Goal: Task Accomplishment & Management: Manage account settings

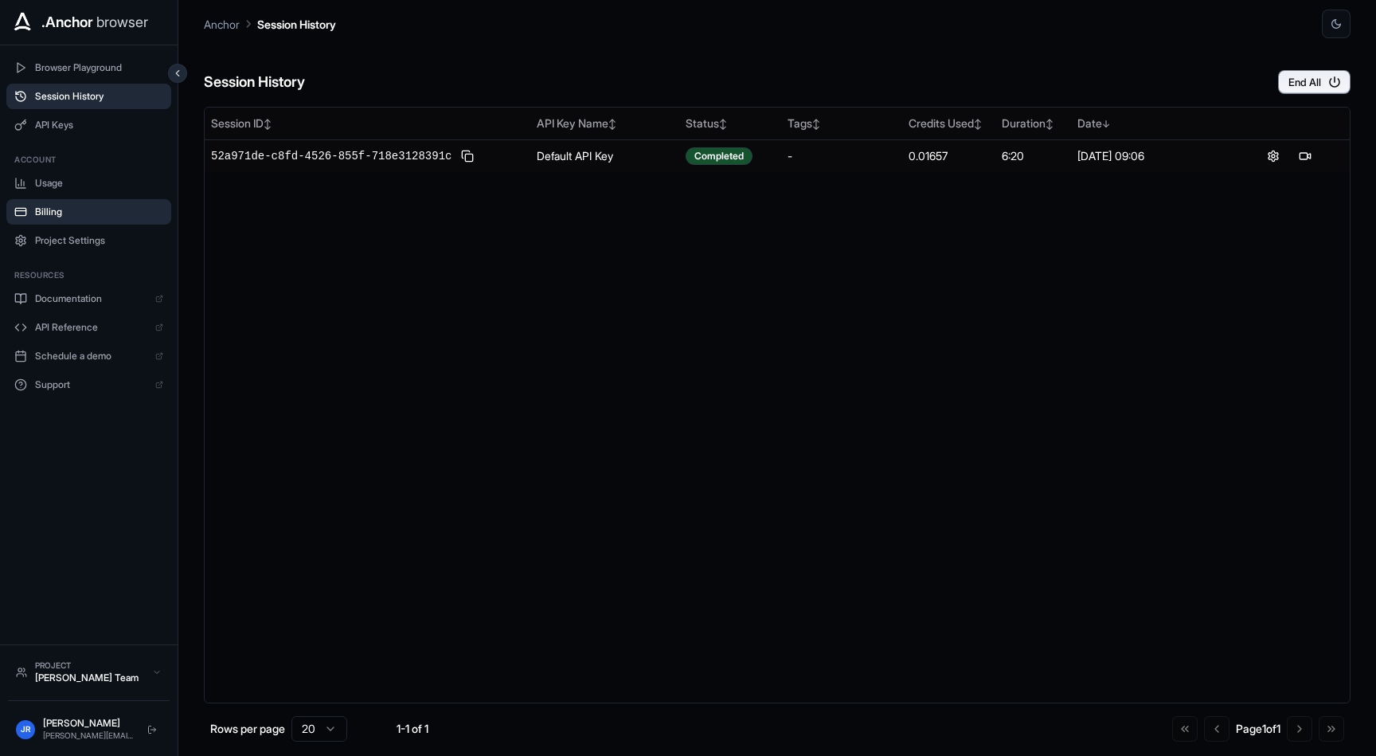
click at [53, 210] on span "Billing" at bounding box center [99, 211] width 128 height 13
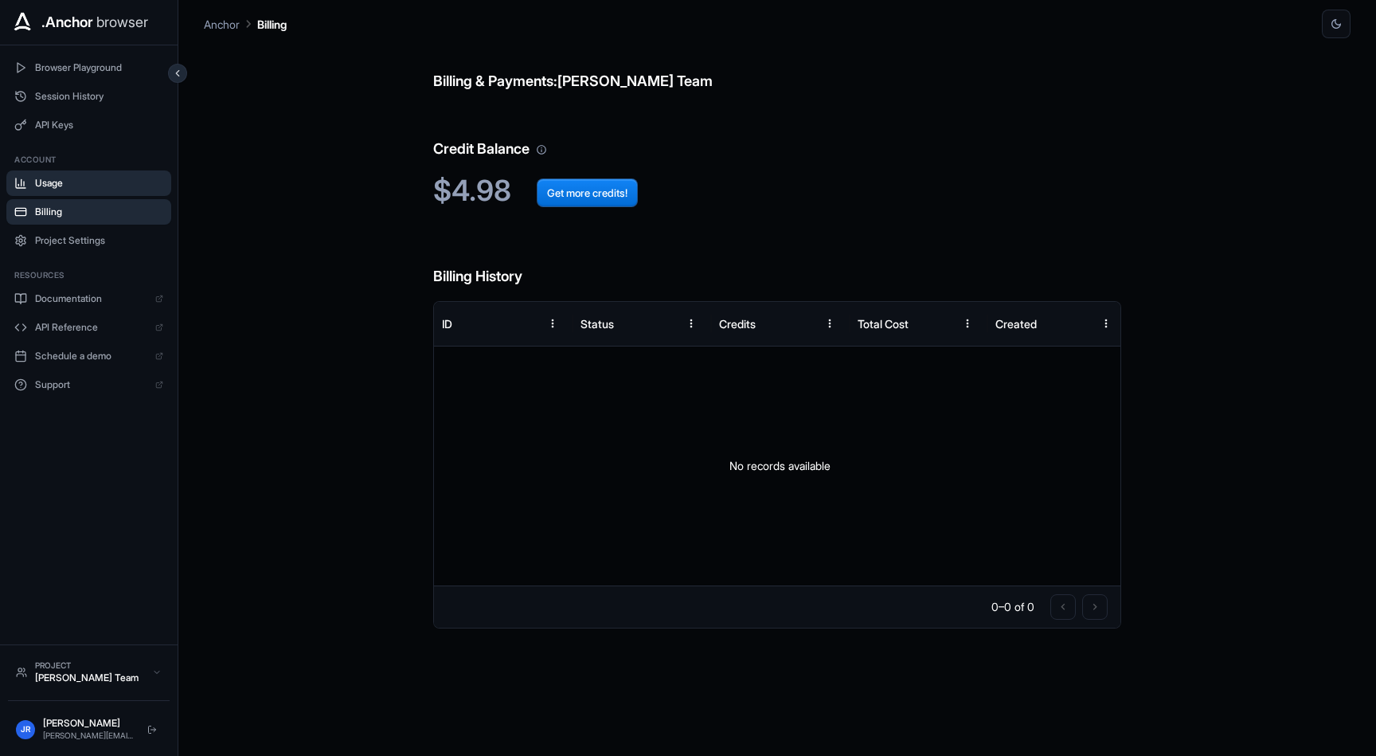
click at [49, 182] on span "Usage" at bounding box center [99, 183] width 128 height 13
click at [57, 97] on span "Session History" at bounding box center [99, 96] width 128 height 13
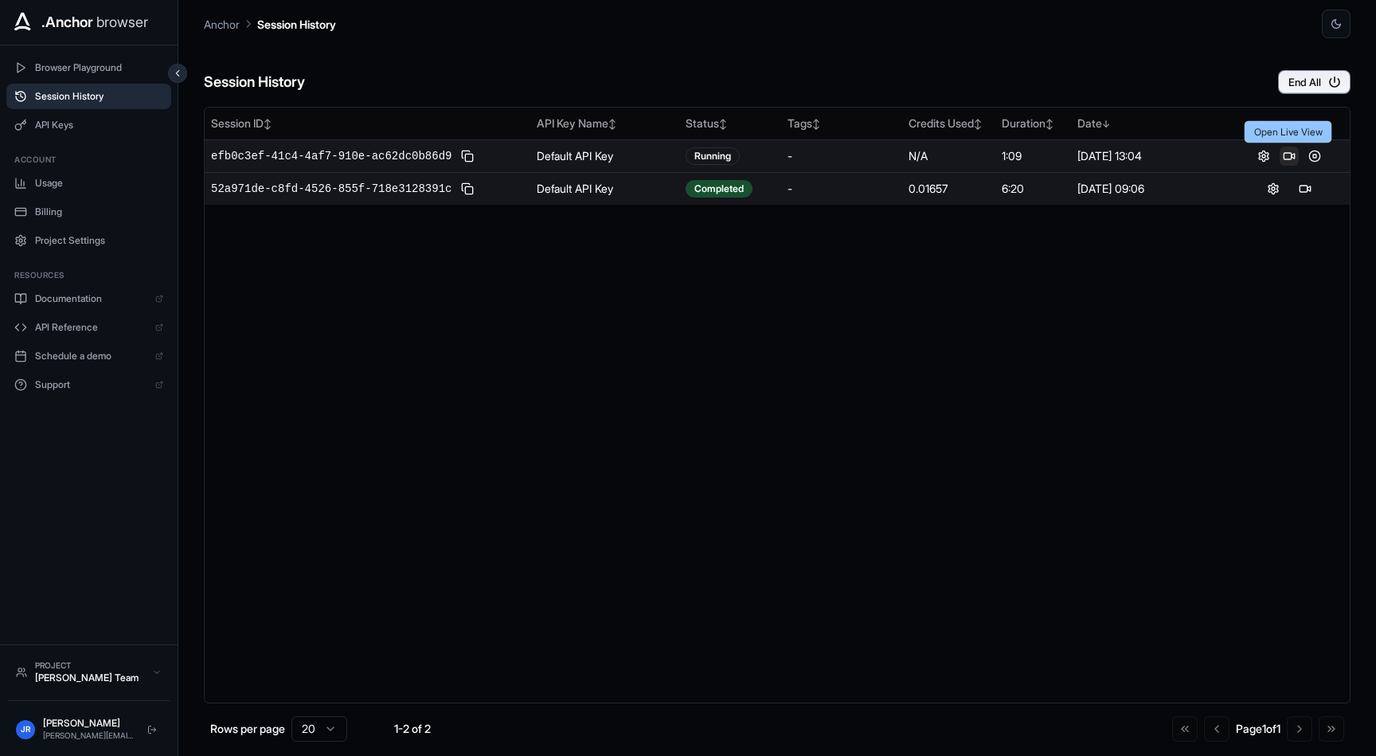
click at [1286, 155] on button at bounding box center [1289, 156] width 19 height 19
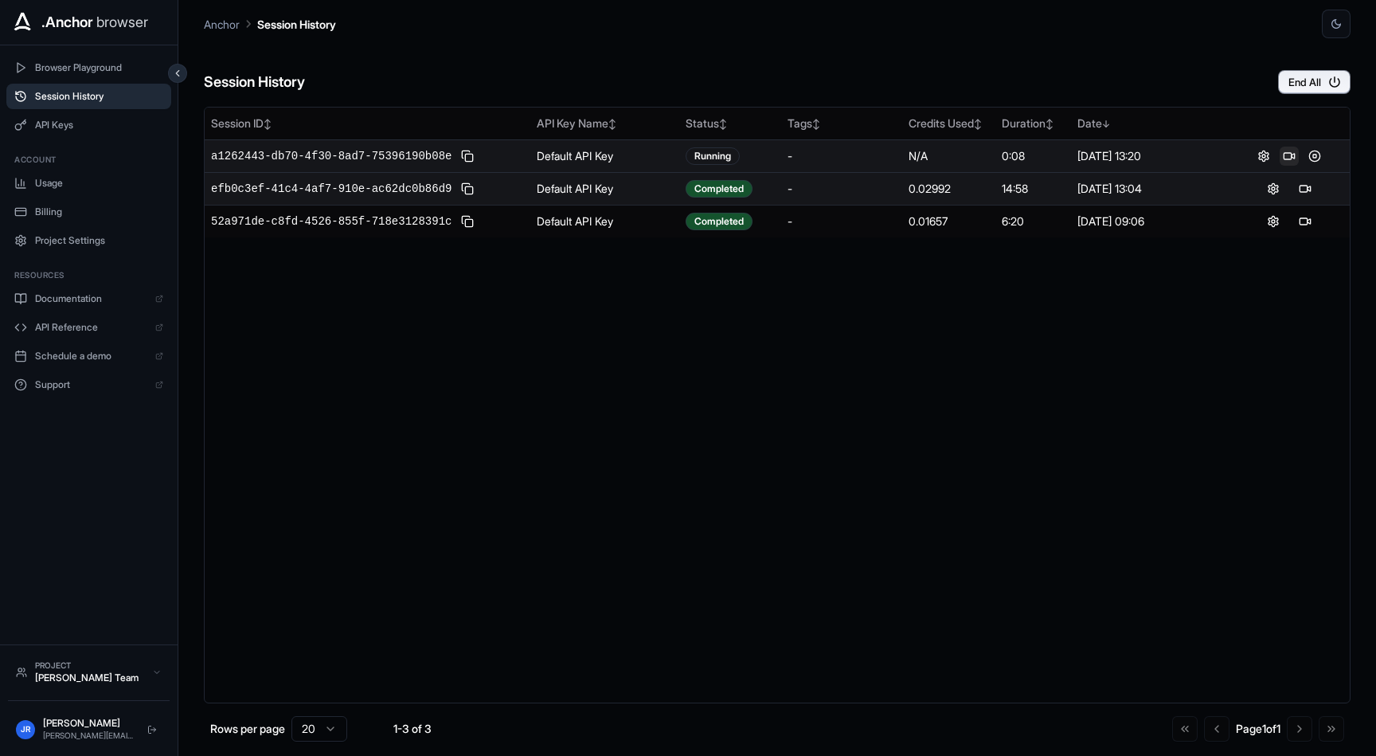
click at [1290, 158] on button at bounding box center [1289, 156] width 19 height 19
click at [1304, 153] on button at bounding box center [1305, 156] width 19 height 19
click at [1269, 154] on button at bounding box center [1273, 156] width 19 height 19
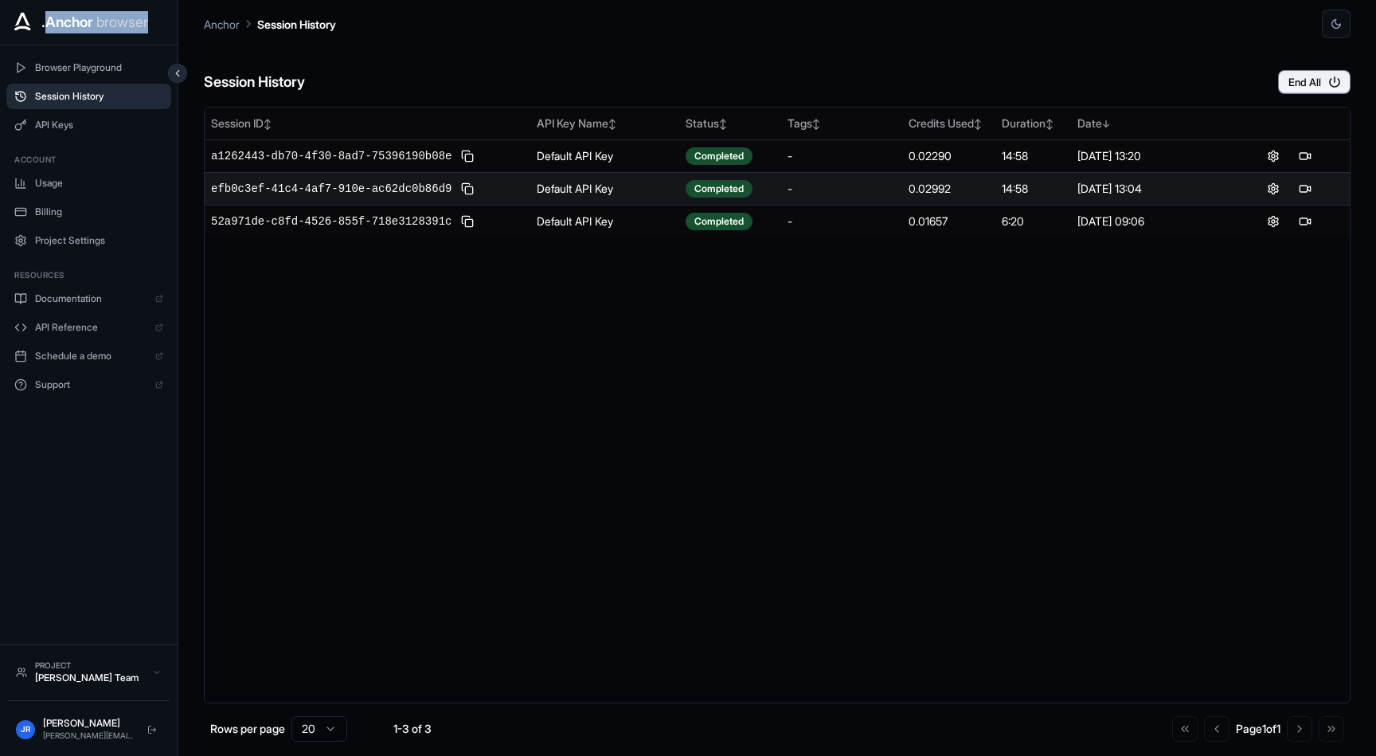
drag, startPoint x: 45, startPoint y: 18, endPoint x: 158, endPoint y: 28, distance: 113.6
click at [158, 28] on div ".Anchor browser" at bounding box center [89, 22] width 158 height 25
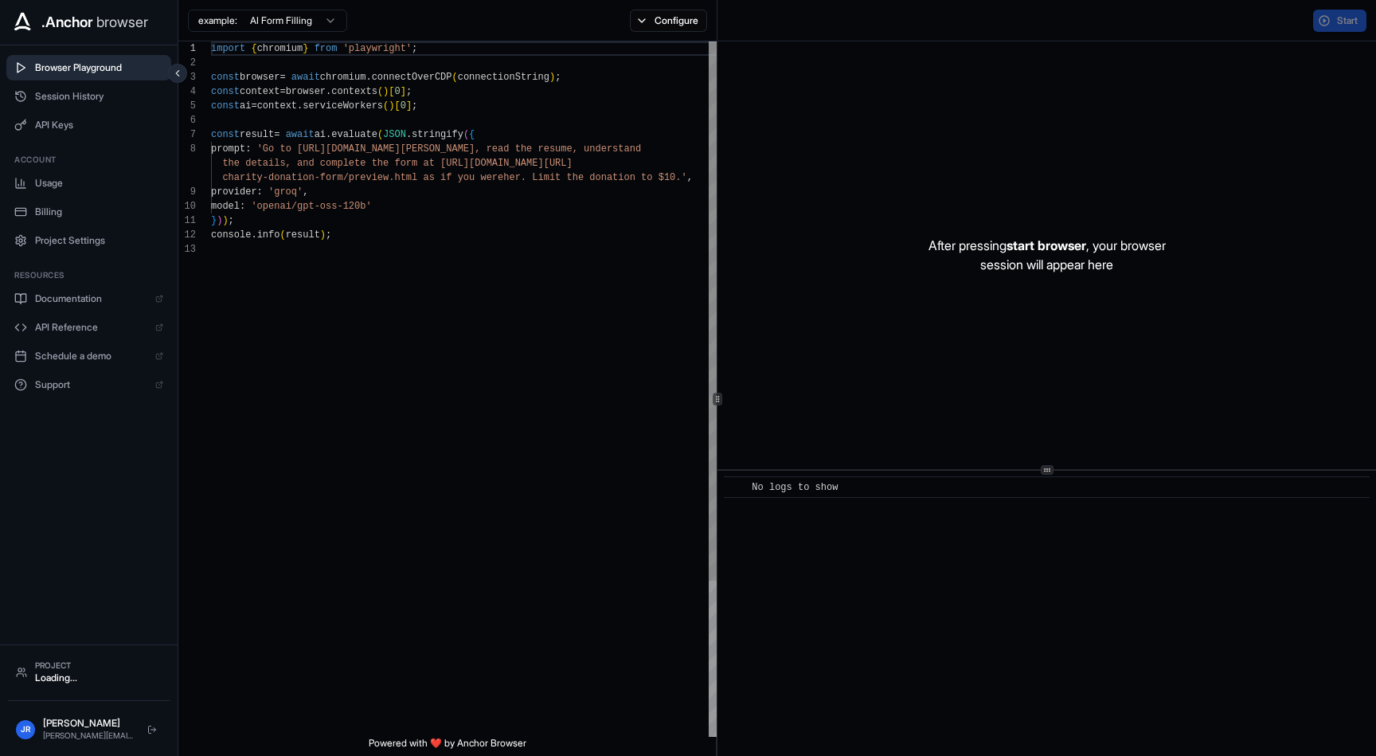
scroll to position [115, 0]
click at [87, 97] on span "Session History" at bounding box center [99, 96] width 128 height 13
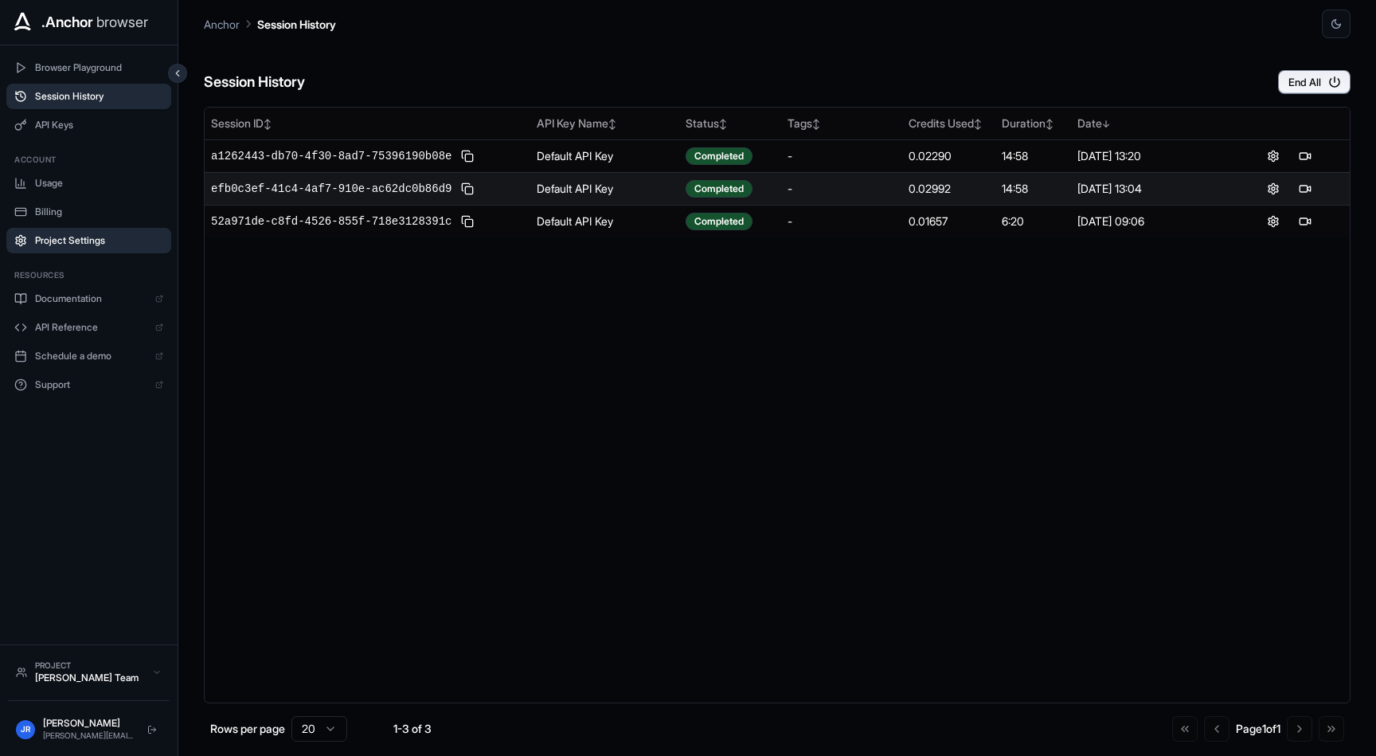
click at [74, 238] on span "Project Settings" at bounding box center [99, 240] width 128 height 13
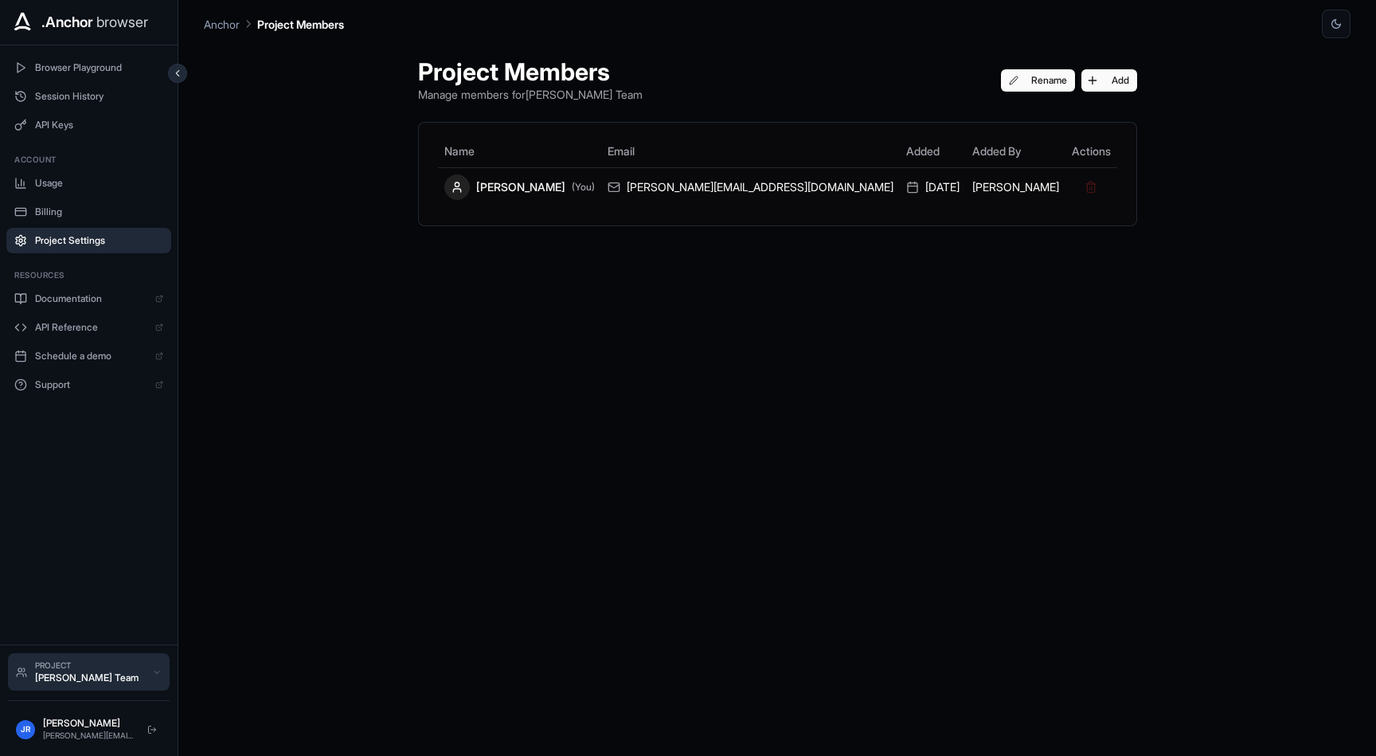
click at [61, 668] on div "Project" at bounding box center [89, 665] width 109 height 12
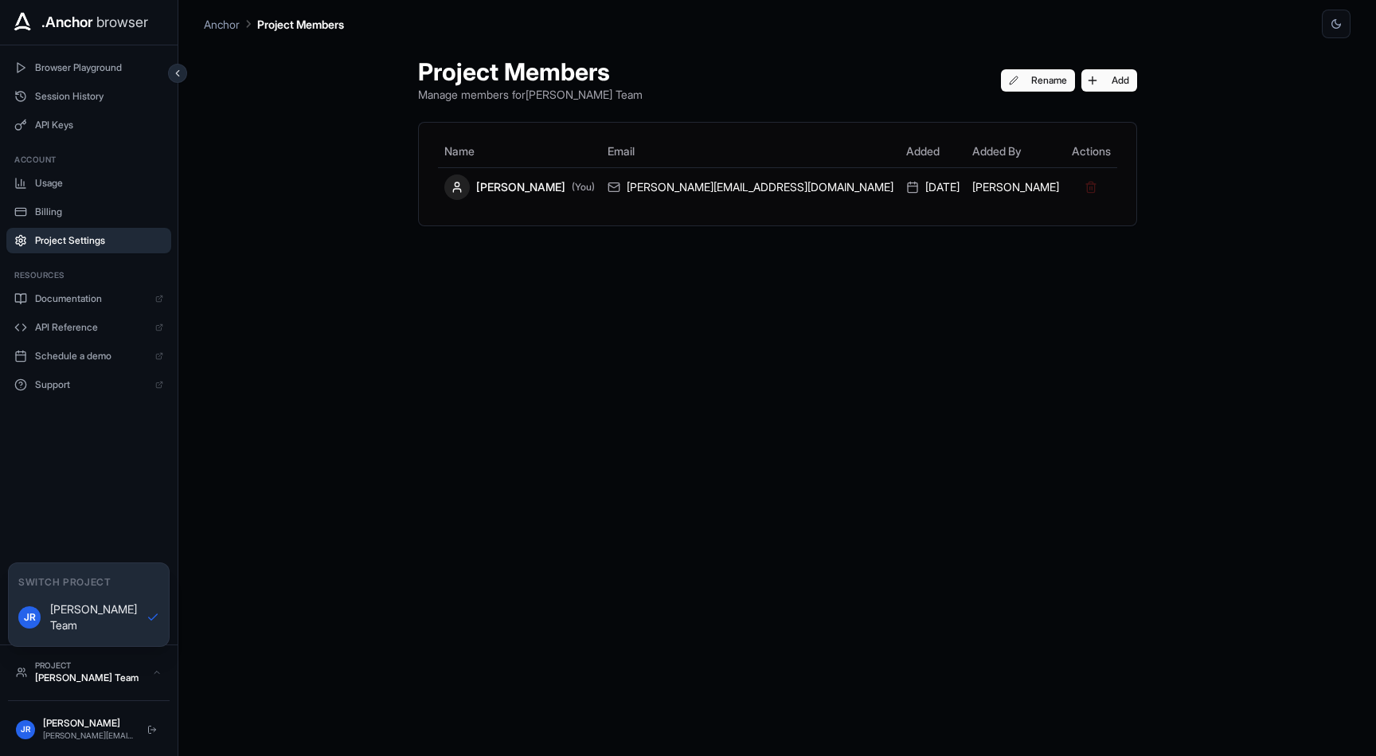
click at [84, 493] on div "Browser Playground Session History API Keys Account Usage Billing Project Setti…" at bounding box center [89, 344] width 178 height 599
click at [81, 96] on span "Session History" at bounding box center [99, 96] width 128 height 13
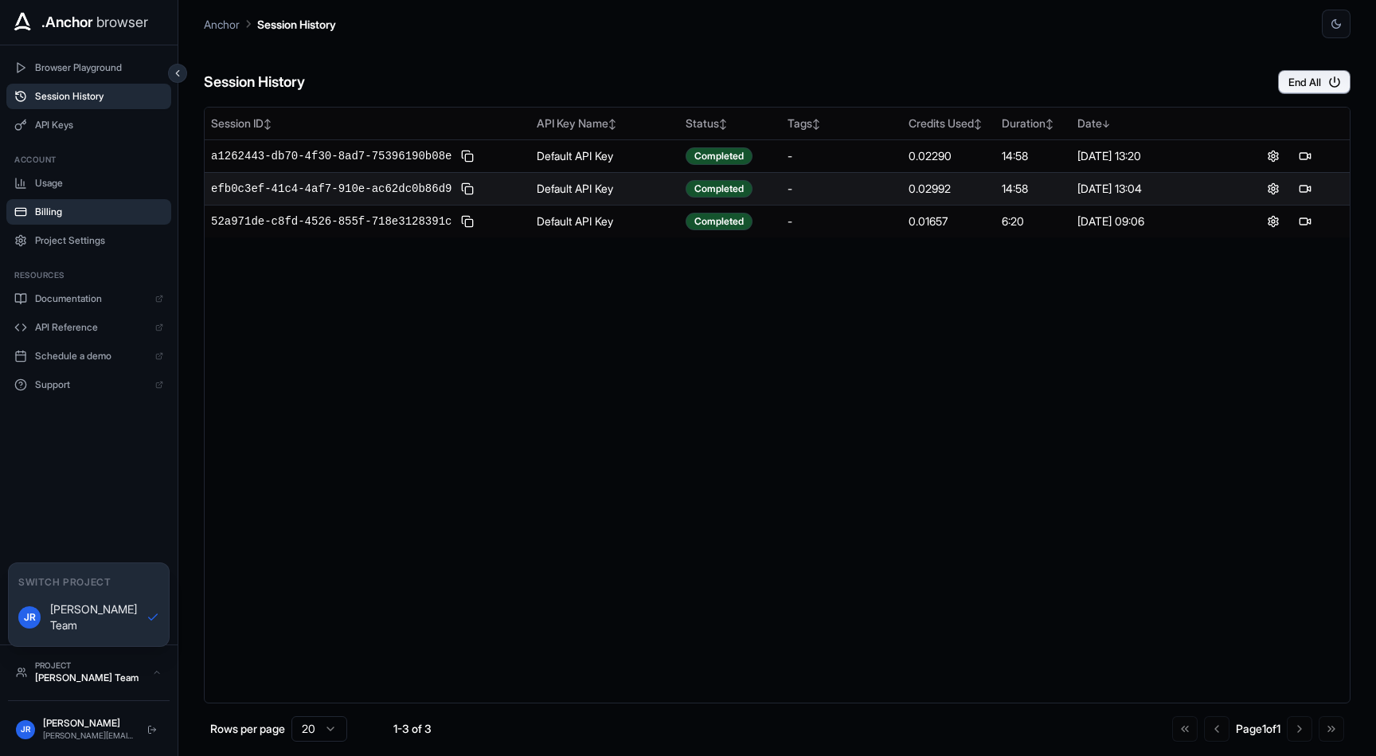
click at [50, 210] on span "Billing" at bounding box center [99, 211] width 128 height 13
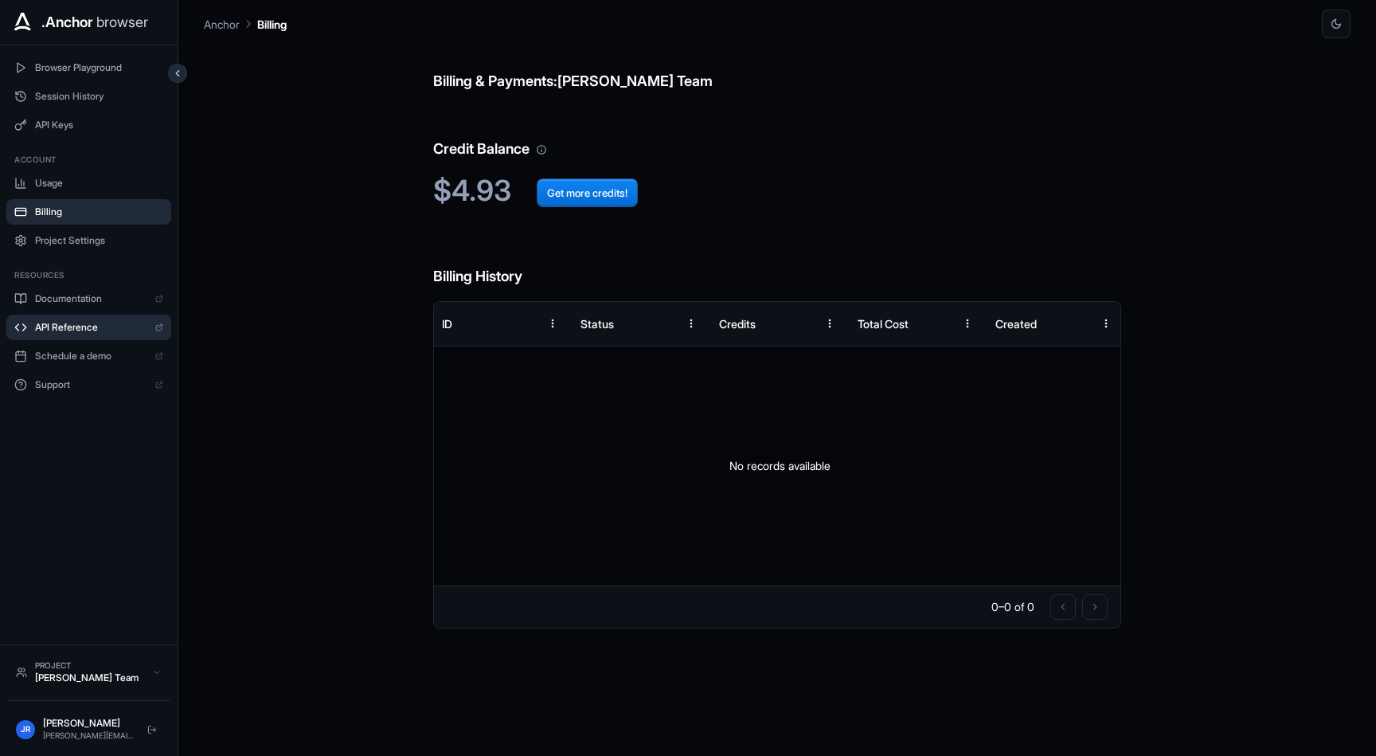
click at [84, 327] on span "API Reference" at bounding box center [91, 327] width 112 height 13
click at [57, 125] on span "API Keys" at bounding box center [99, 125] width 128 height 13
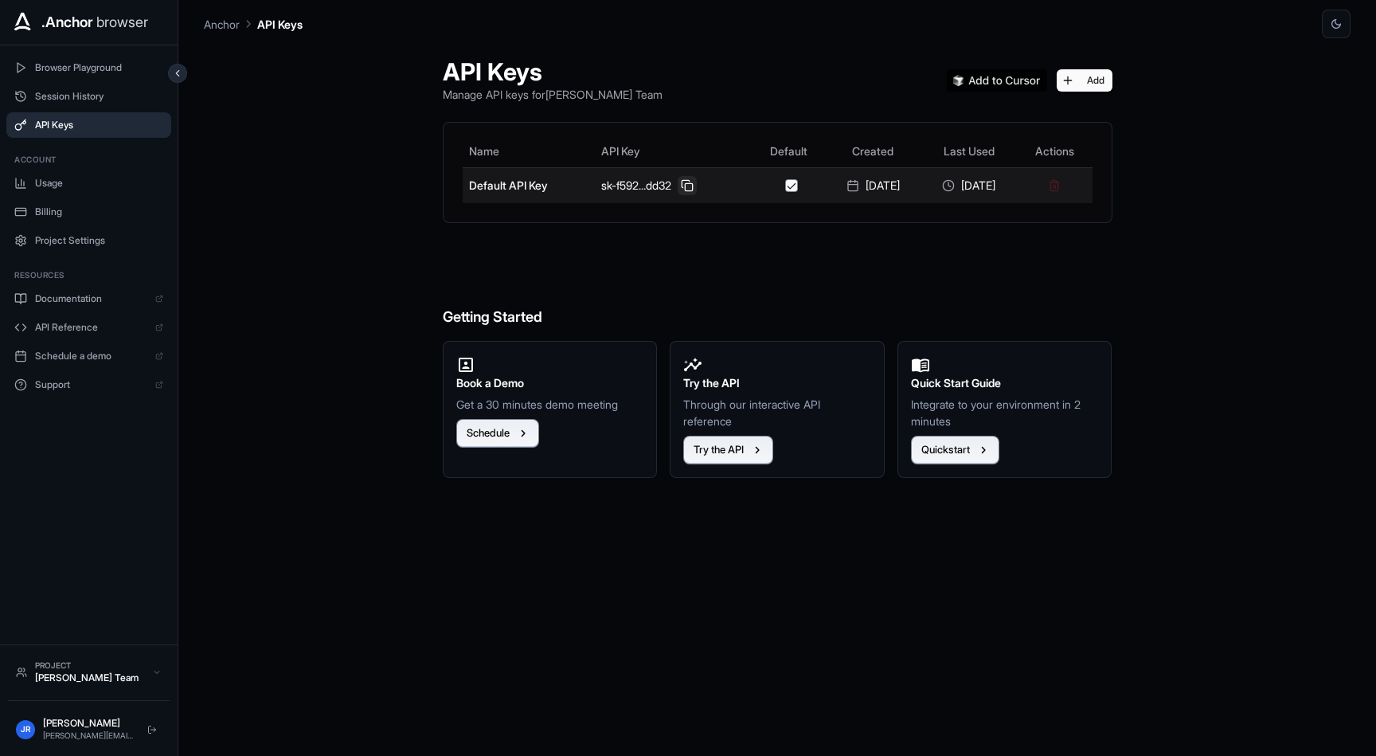
click at [678, 182] on button at bounding box center [687, 185] width 19 height 19
click at [678, 188] on button at bounding box center [687, 185] width 19 height 19
click at [678, 185] on button at bounding box center [687, 185] width 19 height 19
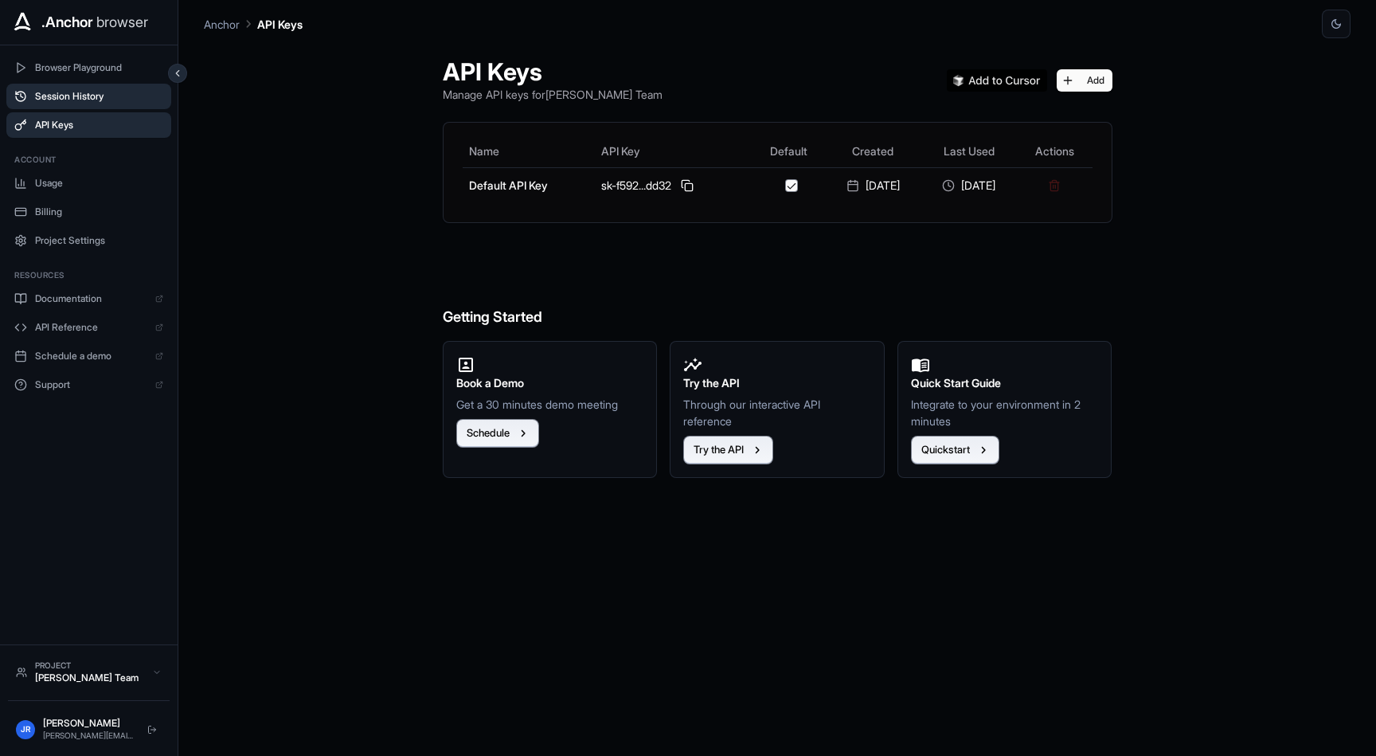
click at [78, 92] on span "Session History" at bounding box center [99, 96] width 128 height 13
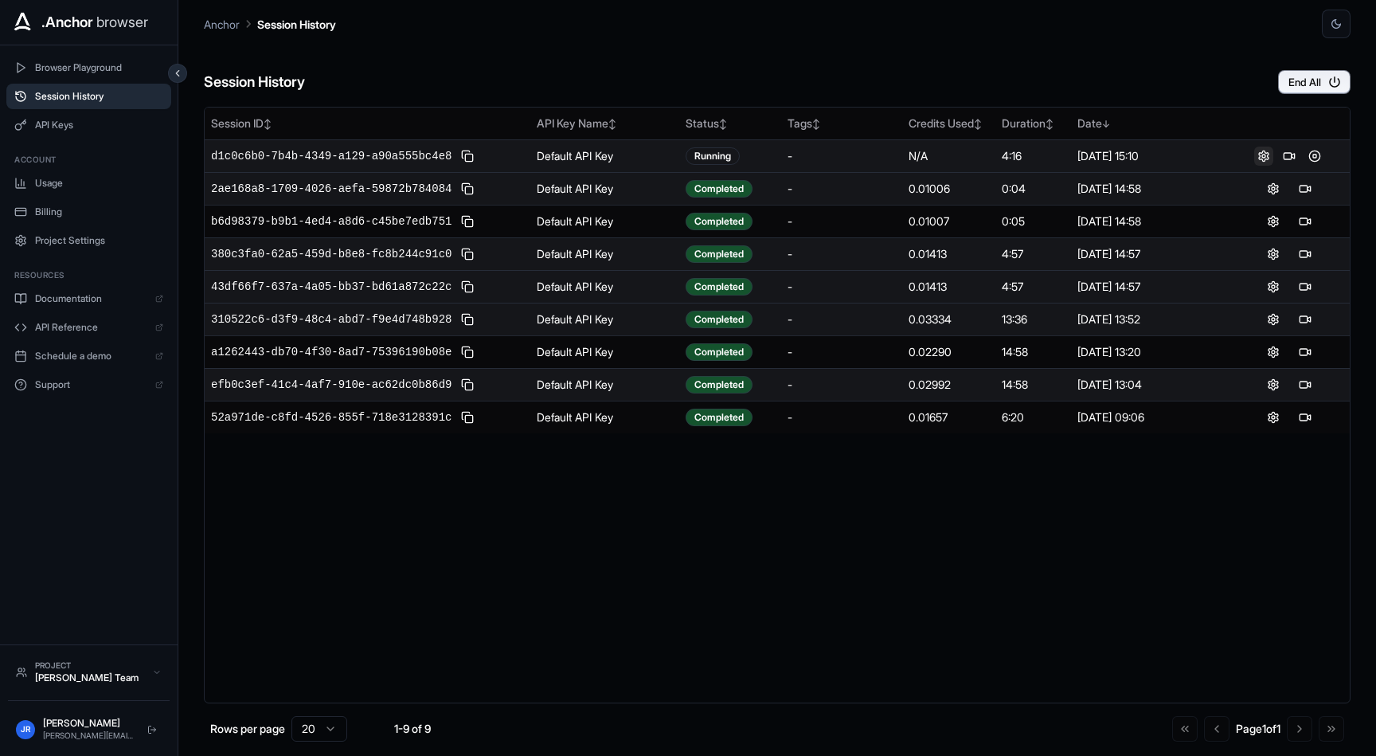
click at [1262, 156] on button at bounding box center [1263, 156] width 19 height 19
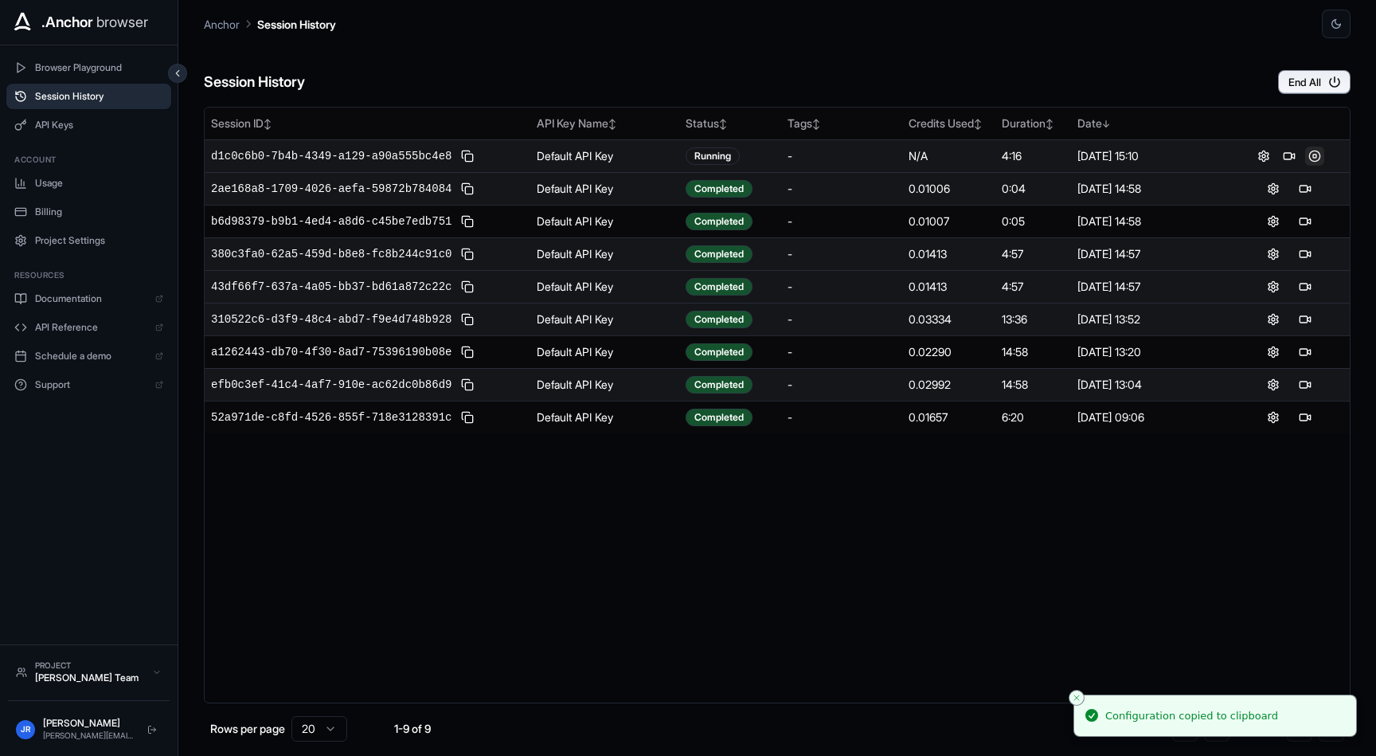
click at [1315, 155] on button at bounding box center [1314, 156] width 19 height 19
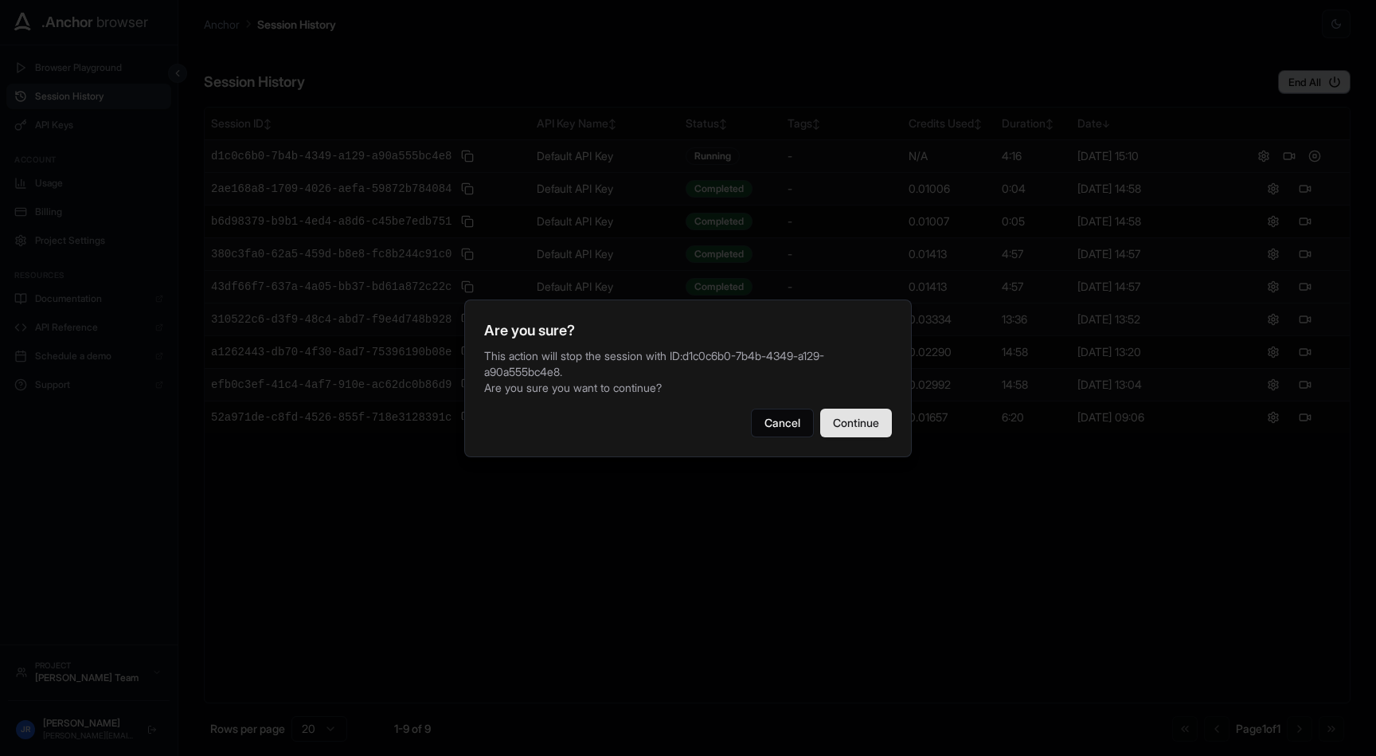
click at [859, 424] on button "Continue" at bounding box center [856, 423] width 72 height 29
